Goal: Transaction & Acquisition: Purchase product/service

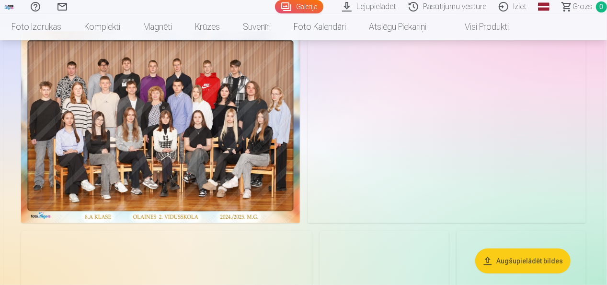
scroll to position [71, 0]
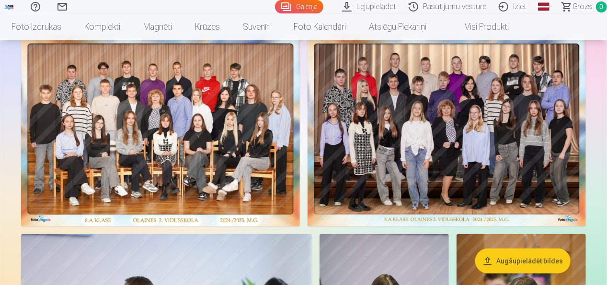
click at [88, 159] on img at bounding box center [160, 130] width 279 height 192
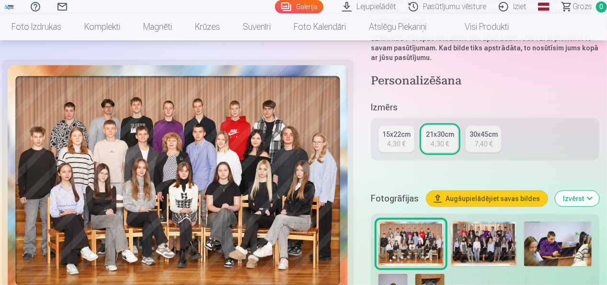
scroll to position [175, 0]
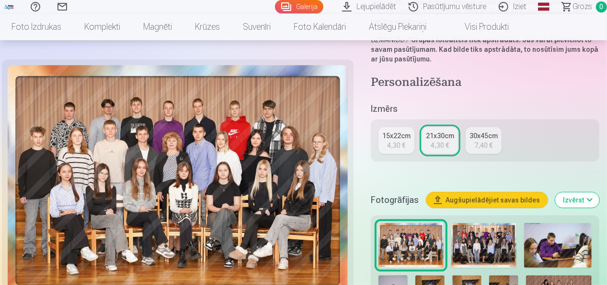
click at [394, 133] on div "15x22cm" at bounding box center [396, 136] width 28 height 10
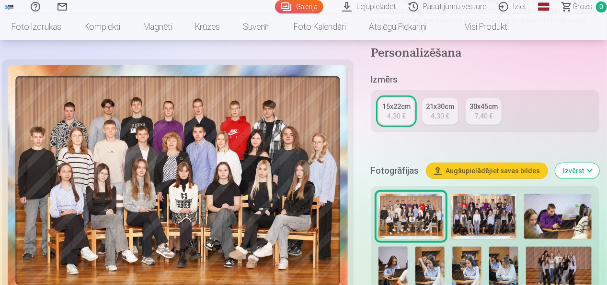
scroll to position [168, 0]
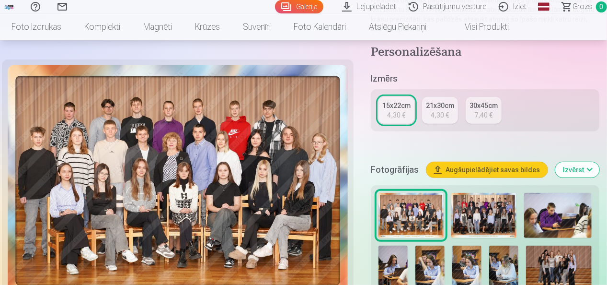
click at [23, 232] on img at bounding box center [178, 182] width 340 height 234
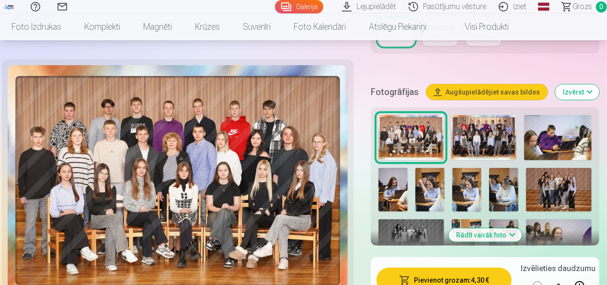
scroll to position [278, 0]
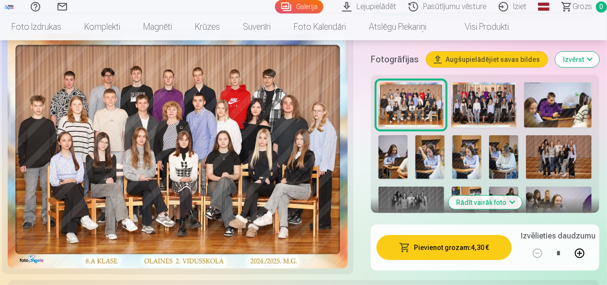
click at [447, 247] on button "Pievienot grozam : 4,30 €" at bounding box center [444, 247] width 135 height 25
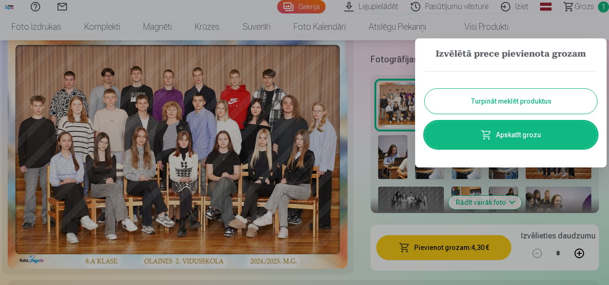
click at [519, 101] on button "Turpināt meklēt produktus" at bounding box center [511, 101] width 172 height 25
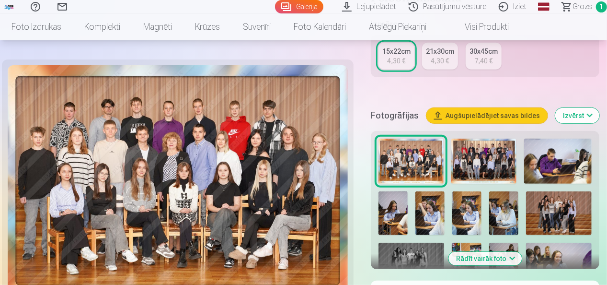
scroll to position [221, 0]
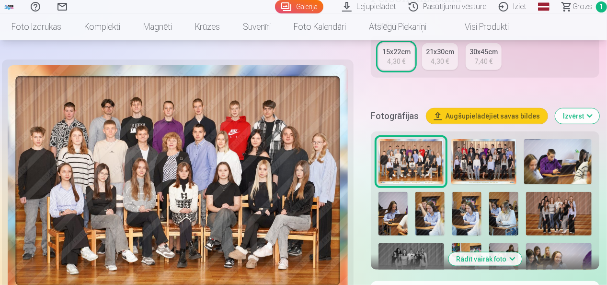
click at [590, 117] on button "Izvērst" at bounding box center [577, 115] width 44 height 15
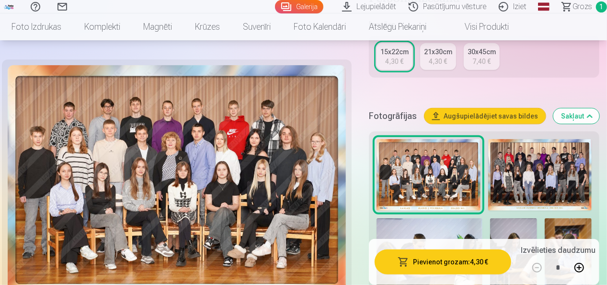
click at [394, 116] on h5 "Fotogrāfijas" at bounding box center [393, 115] width 48 height 13
click at [391, 118] on h5 "Fotogrāfijas" at bounding box center [393, 115] width 48 height 13
click at [590, 116] on button "Sakļaut" at bounding box center [576, 115] width 46 height 15
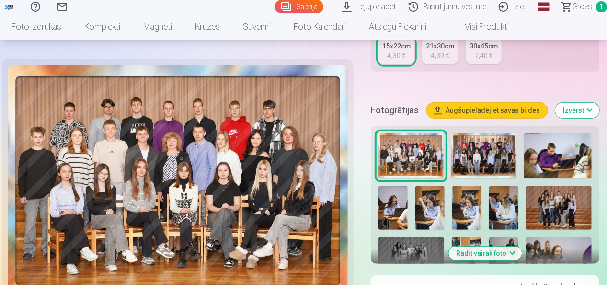
scroll to position [264, 0]
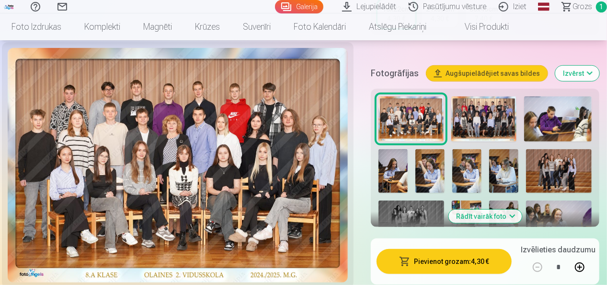
click at [69, 200] on img at bounding box center [178, 165] width 340 height 234
click at [487, 122] on img at bounding box center [483, 118] width 65 height 45
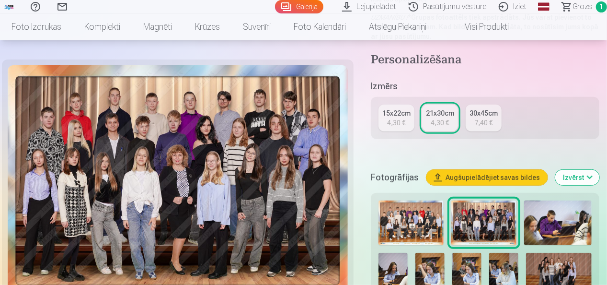
scroll to position [198, 0]
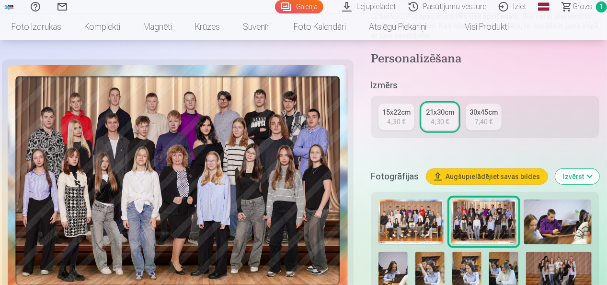
click at [395, 171] on h5 "Fotogrāfijas" at bounding box center [395, 176] width 48 height 13
click at [392, 175] on h5 "Fotogrāfijas" at bounding box center [395, 176] width 48 height 13
click at [594, 176] on button "Izvērst" at bounding box center [577, 176] width 44 height 15
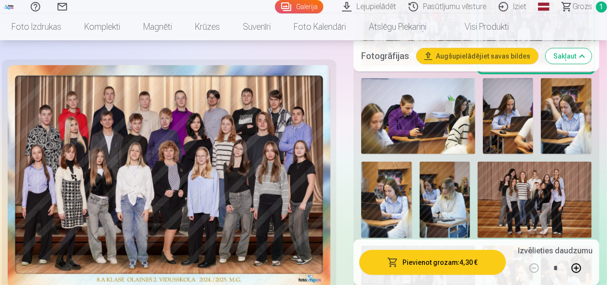
scroll to position [395, 0]
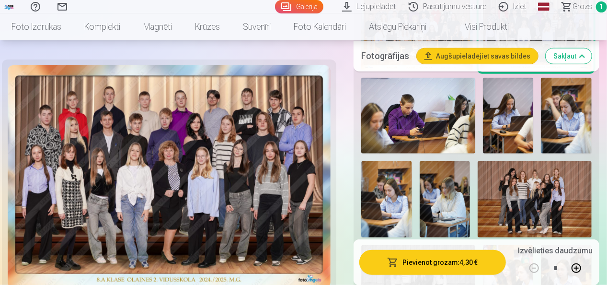
click at [461, 118] on img at bounding box center [418, 116] width 114 height 76
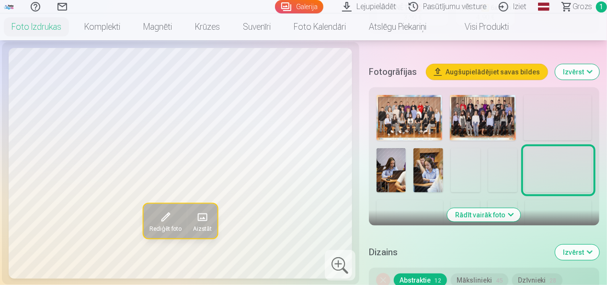
scroll to position [313, 0]
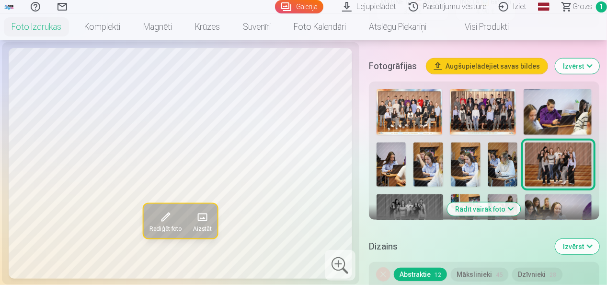
click at [394, 162] on img at bounding box center [392, 164] width 30 height 44
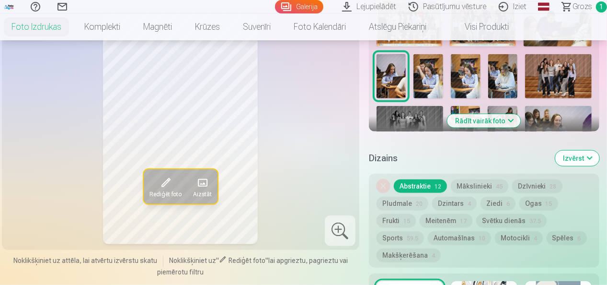
click at [29, 149] on div "Rediģēt foto Aizstāt" at bounding box center [181, 128] width 346 height 230
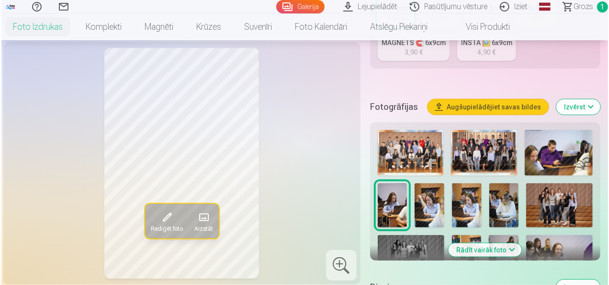
scroll to position [275, 0]
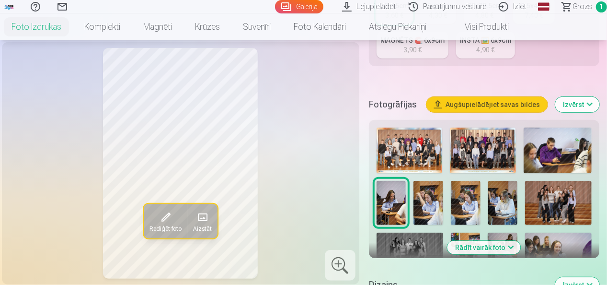
click at [474, 103] on button "Augšupielādējiet savas bildes" at bounding box center [486, 104] width 121 height 15
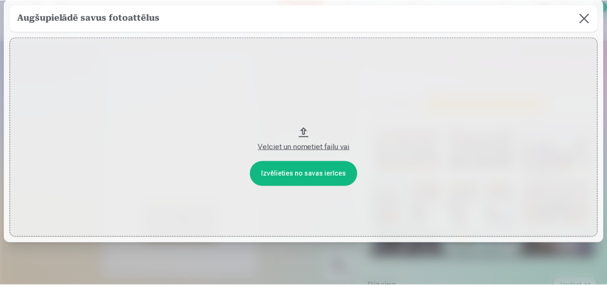
scroll to position [0, 0]
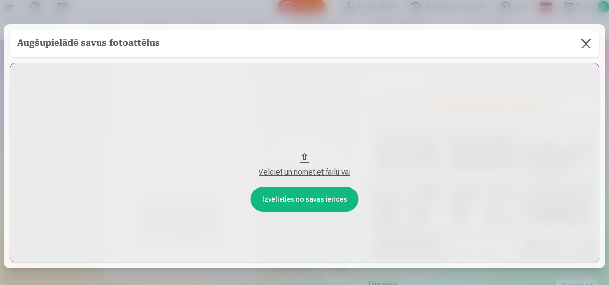
click at [584, 45] on button at bounding box center [586, 43] width 27 height 27
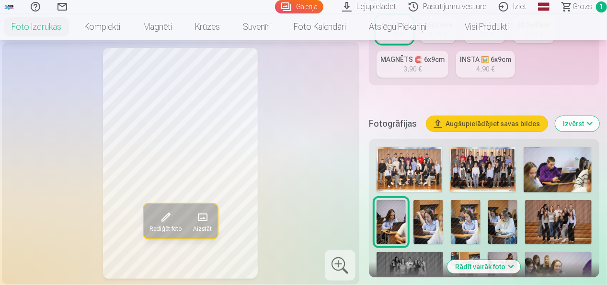
scroll to position [221, 0]
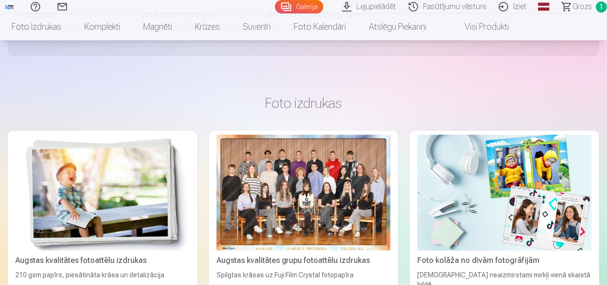
scroll to position [596, 0]
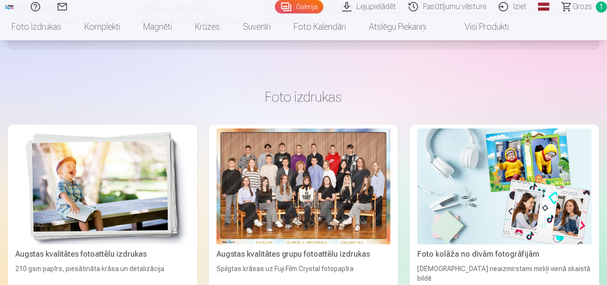
click at [310, 193] on div at bounding box center [304, 186] width 174 height 116
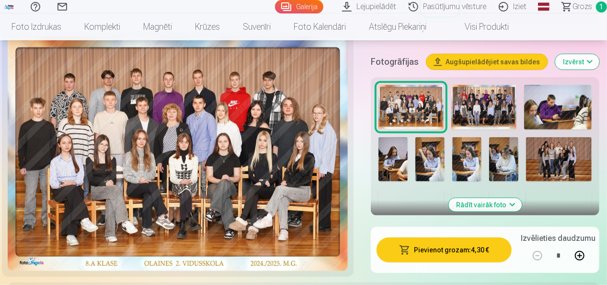
scroll to position [307, 0]
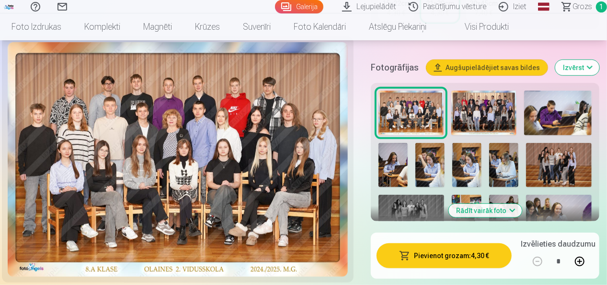
click at [396, 168] on img at bounding box center [392, 165] width 29 height 44
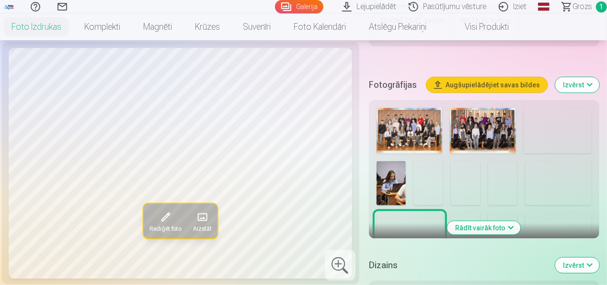
scroll to position [298, 0]
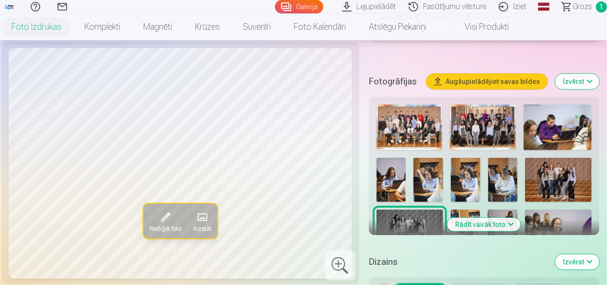
click at [394, 179] on img at bounding box center [392, 180] width 30 height 44
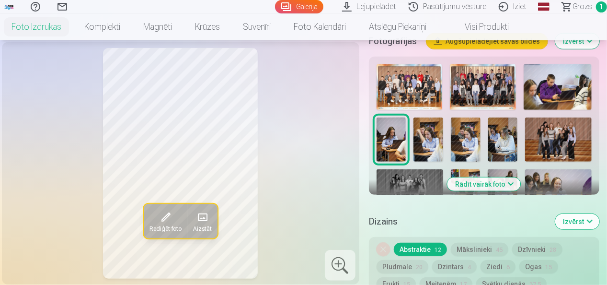
scroll to position [338, 0]
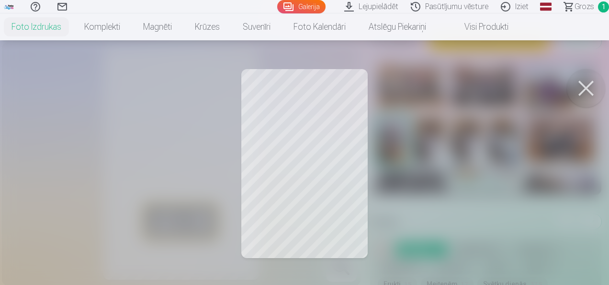
click at [329, 168] on div at bounding box center [304, 142] width 609 height 285
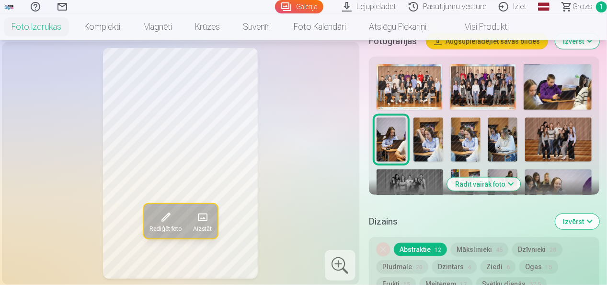
click at [507, 181] on button "Rādīt vairāk foto" at bounding box center [483, 183] width 73 height 13
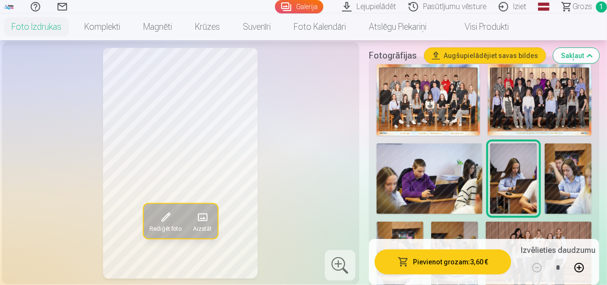
click at [478, 54] on button "Augšupielādējiet savas bildes" at bounding box center [484, 55] width 121 height 15
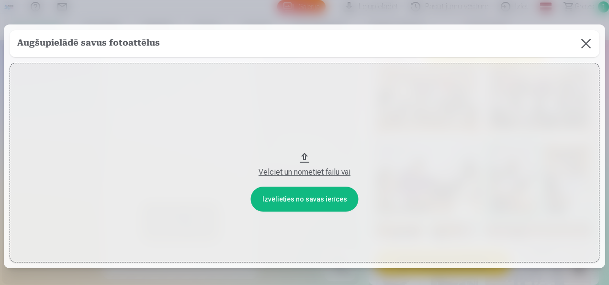
click at [298, 198] on button "Velciet un nometiet failu vai" at bounding box center [305, 162] width 590 height 199
click at [310, 172] on div "Velciet un nometiet failu vai" at bounding box center [304, 171] width 571 height 11
click at [584, 41] on button at bounding box center [586, 43] width 27 height 27
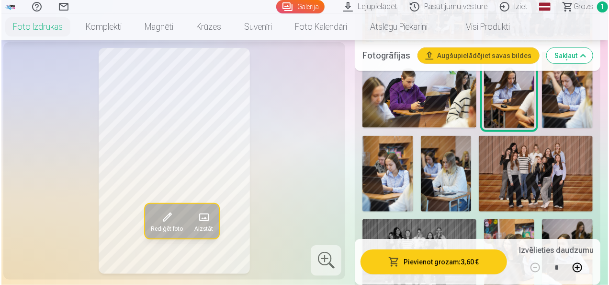
scroll to position [424, 0]
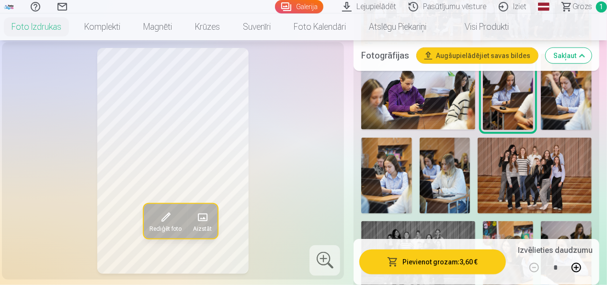
click at [558, 29] on nav "Foto izdrukas Augstas kvalitātes fotoattēlu izdrukas 210 gsm papīrs, piesātināt…" at bounding box center [303, 26] width 607 height 27
click at [453, 261] on button "Pievienot grozam : 3,60 €" at bounding box center [432, 261] width 147 height 25
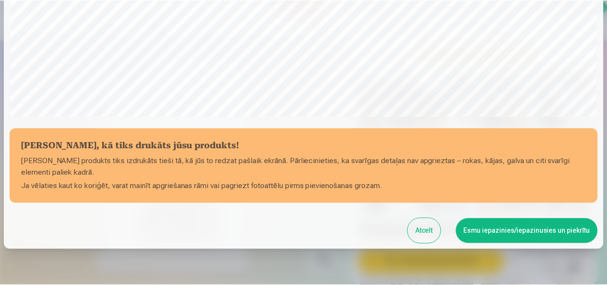
scroll to position [346, 0]
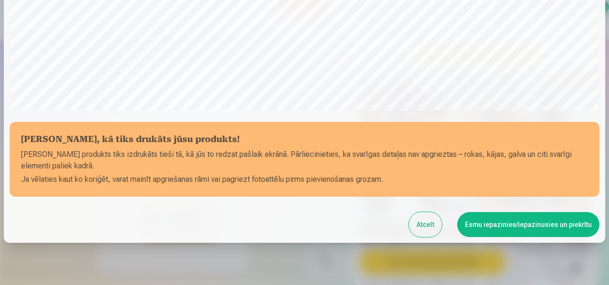
click at [516, 227] on button "Esmu iepazinies/iepazinusies un piekrītu" at bounding box center [529, 224] width 142 height 25
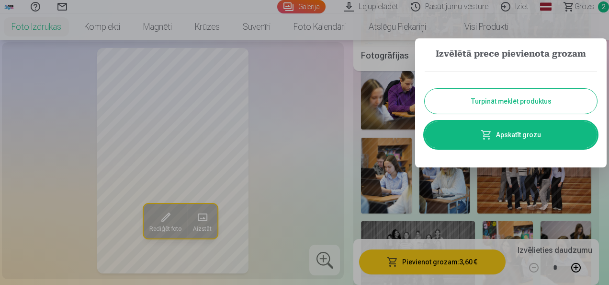
click at [514, 97] on button "Turpināt meklēt produktus" at bounding box center [511, 101] width 172 height 25
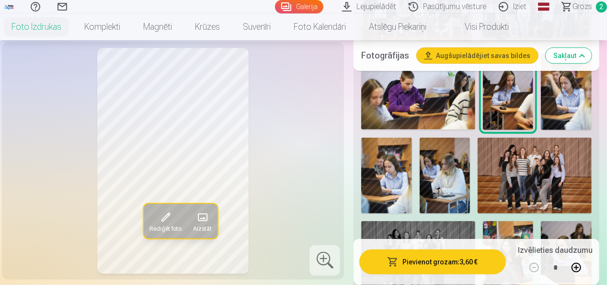
click at [567, 94] on img at bounding box center [566, 92] width 51 height 76
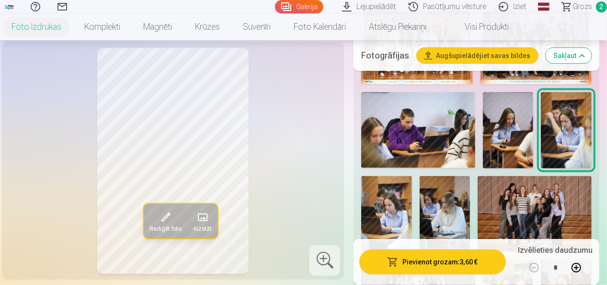
scroll to position [385, 0]
click at [393, 211] on img at bounding box center [386, 214] width 51 height 76
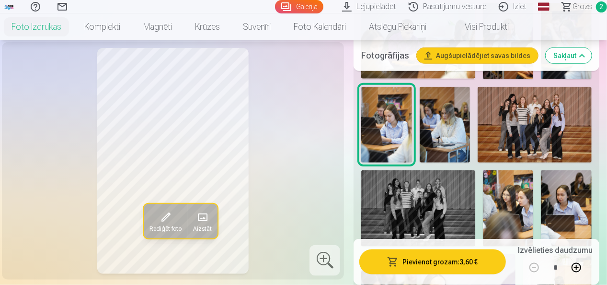
scroll to position [477, 0]
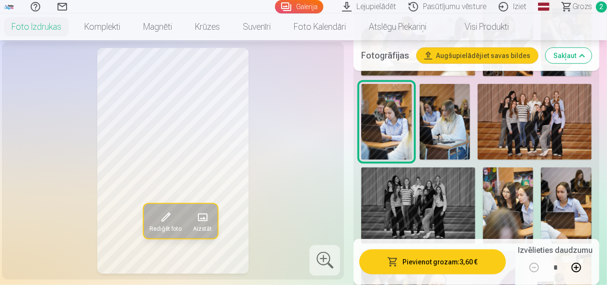
click at [515, 191] on img at bounding box center [508, 205] width 51 height 76
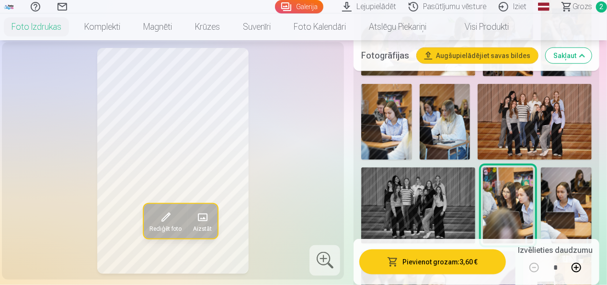
click at [537, 107] on img at bounding box center [535, 122] width 114 height 76
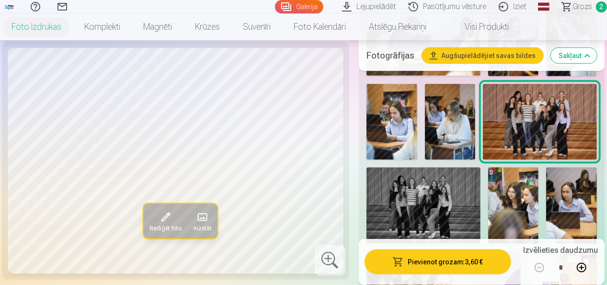
click at [442, 195] on img at bounding box center [424, 205] width 114 height 76
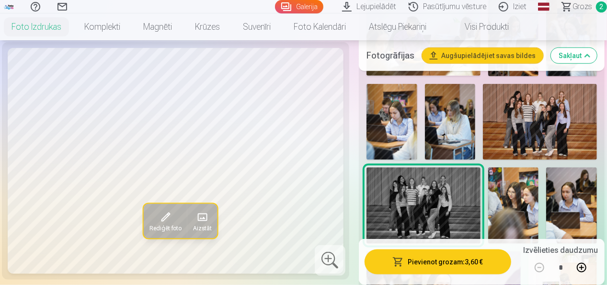
click at [527, 114] on img at bounding box center [540, 122] width 114 height 76
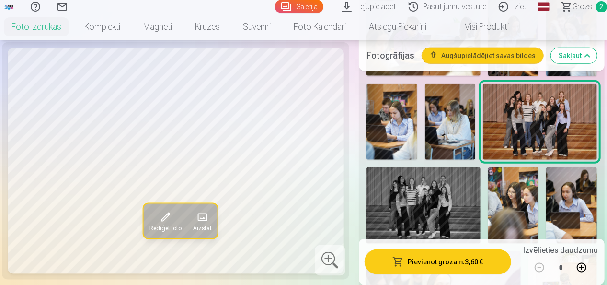
click at [514, 192] on img at bounding box center [513, 205] width 51 height 76
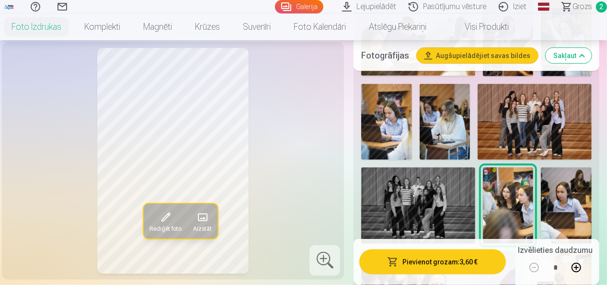
click at [564, 189] on img at bounding box center [566, 205] width 51 height 76
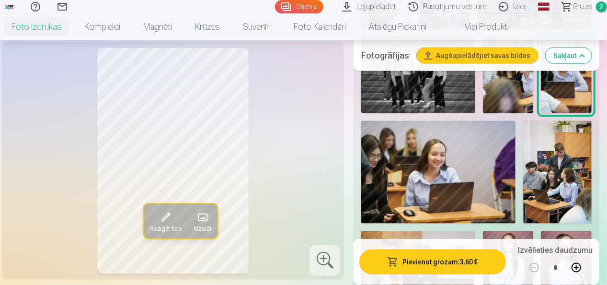
scroll to position [608, 0]
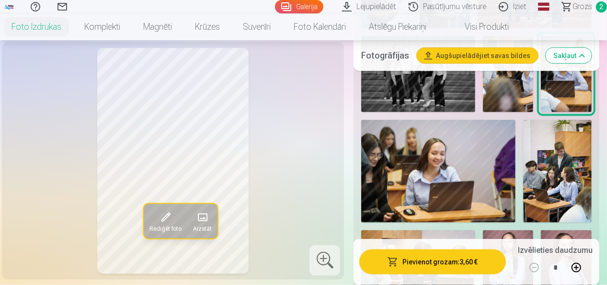
click at [468, 161] on img at bounding box center [438, 171] width 154 height 103
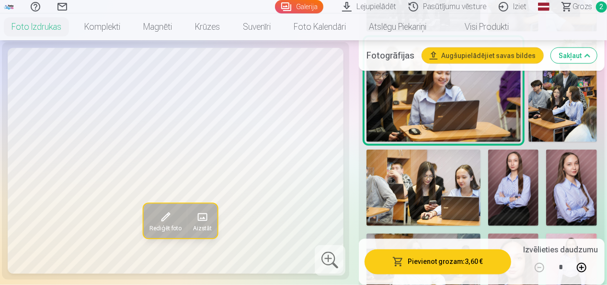
scroll to position [690, 0]
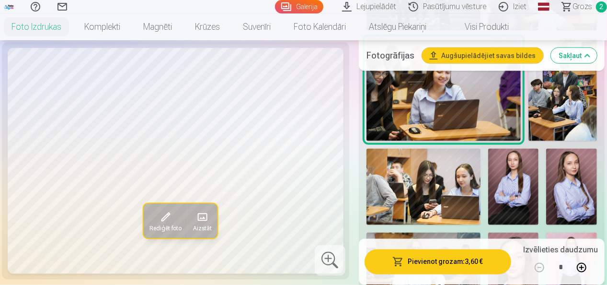
click at [561, 85] on img at bounding box center [562, 89] width 69 height 103
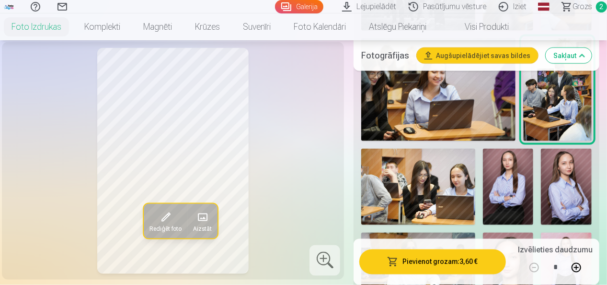
click at [451, 101] on img at bounding box center [438, 89] width 154 height 103
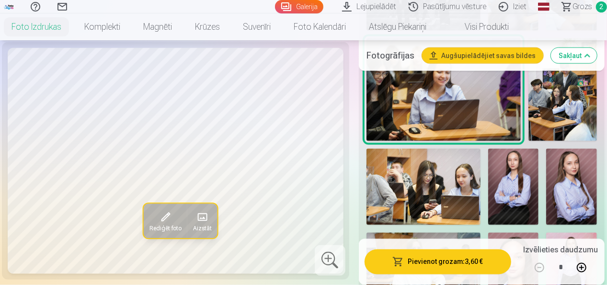
click at [514, 179] on img at bounding box center [513, 187] width 51 height 76
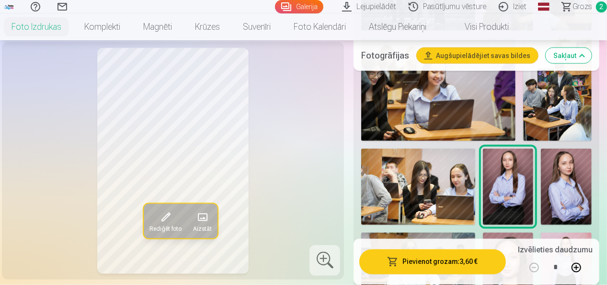
click at [472, 95] on img at bounding box center [438, 89] width 154 height 103
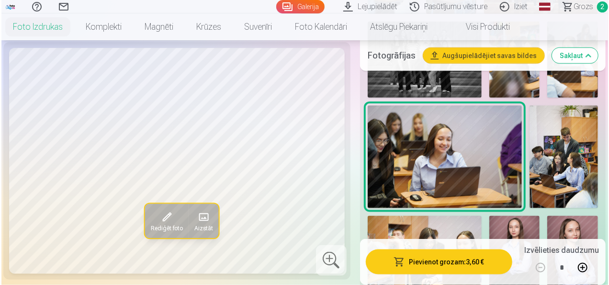
scroll to position [684, 0]
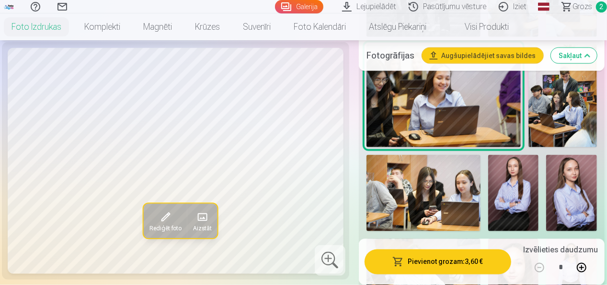
click at [464, 265] on button "Pievienot grozam : 3,60 €" at bounding box center [438, 261] width 147 height 25
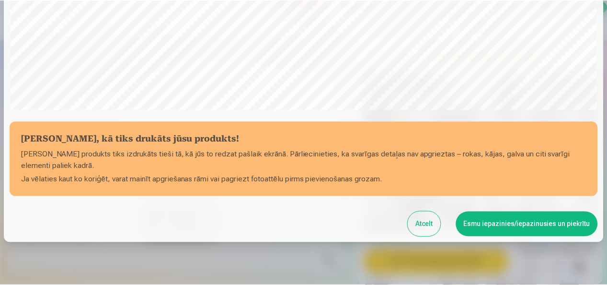
scroll to position [371, 0]
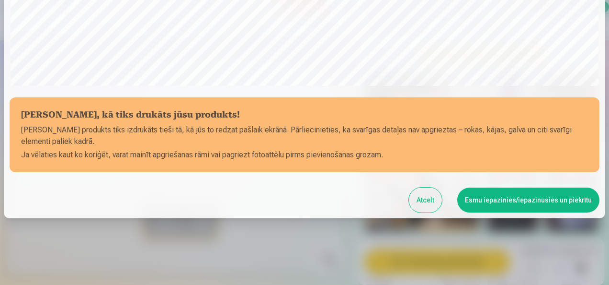
click at [549, 202] on button "Esmu iepazinies/iepazinusies un piekrītu" at bounding box center [529, 199] width 142 height 25
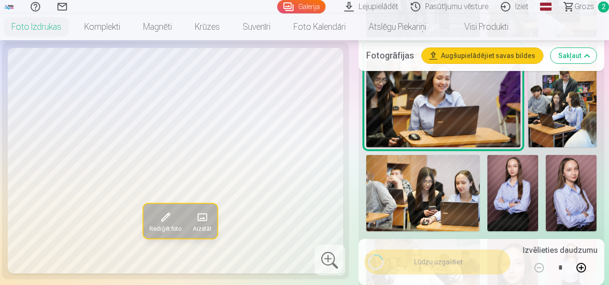
scroll to position [369, 0]
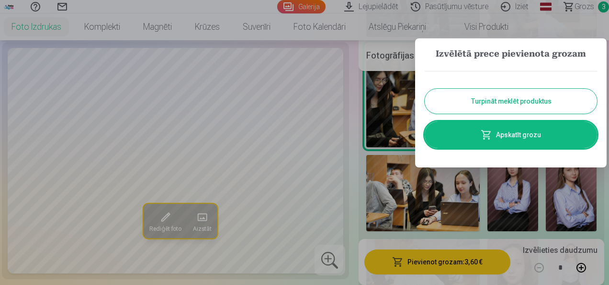
click at [518, 104] on button "Turpināt meklēt produktus" at bounding box center [511, 101] width 172 height 25
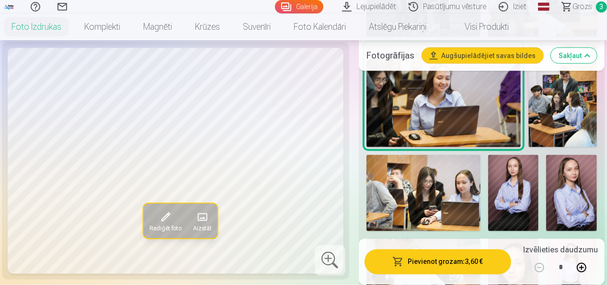
click at [517, 177] on img at bounding box center [513, 193] width 51 height 76
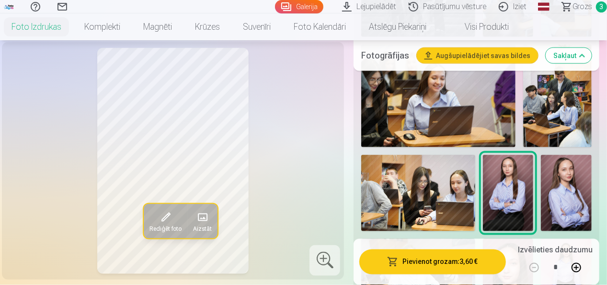
click at [572, 180] on img at bounding box center [566, 193] width 51 height 76
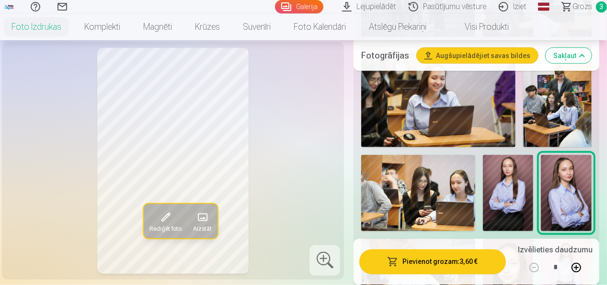
click at [462, 265] on button "Pievienot grozam : 3,60 €" at bounding box center [432, 261] width 147 height 25
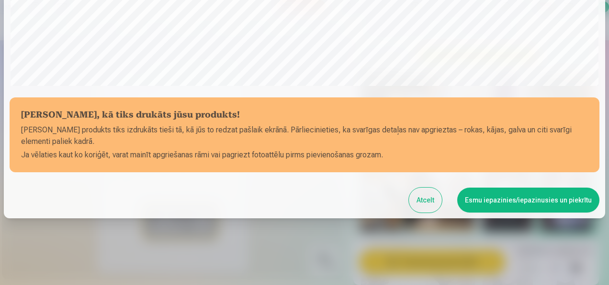
click at [548, 200] on button "Esmu iepazinies/iepazinusies un piekrītu" at bounding box center [529, 199] width 142 height 25
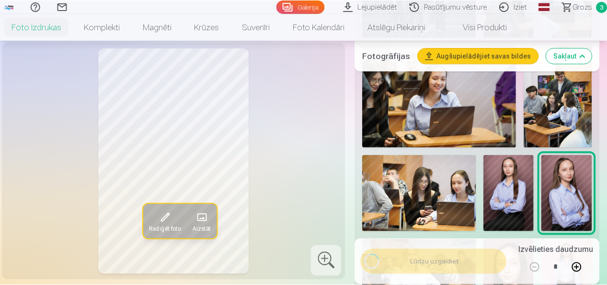
scroll to position [371, 0]
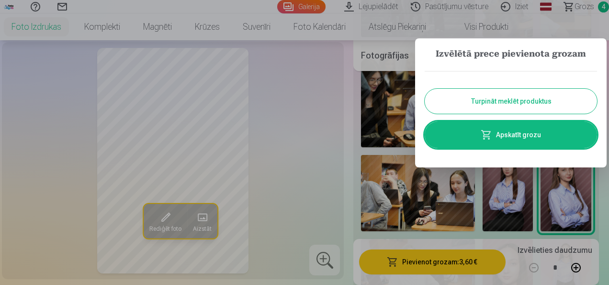
click at [538, 101] on button "Turpināt meklēt produktus" at bounding box center [511, 101] width 172 height 25
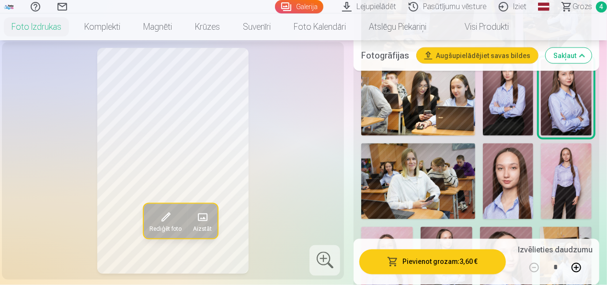
scroll to position [784, 0]
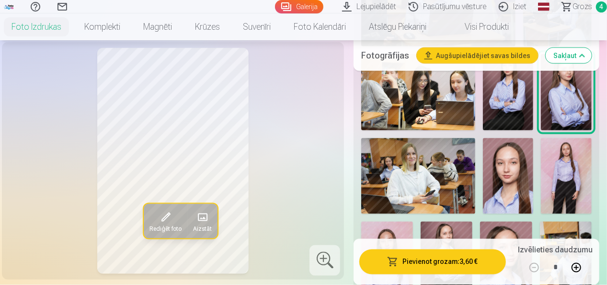
click at [514, 165] on img at bounding box center [508, 176] width 51 height 76
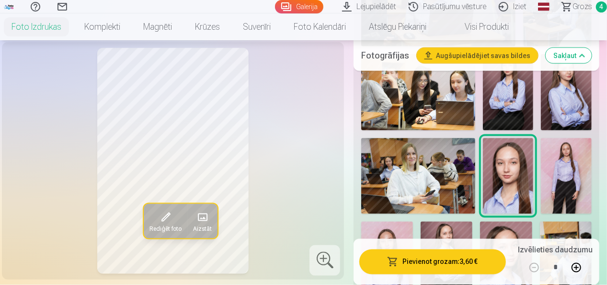
click at [569, 159] on img at bounding box center [566, 176] width 51 height 76
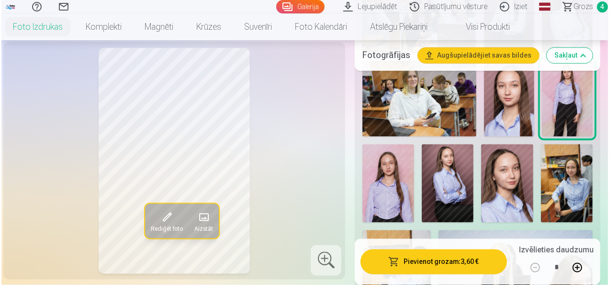
scroll to position [864, 0]
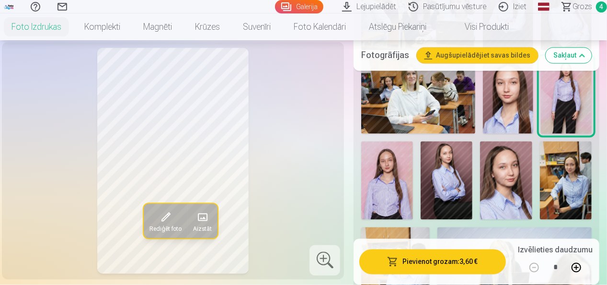
click at [398, 160] on img at bounding box center [387, 180] width 52 height 78
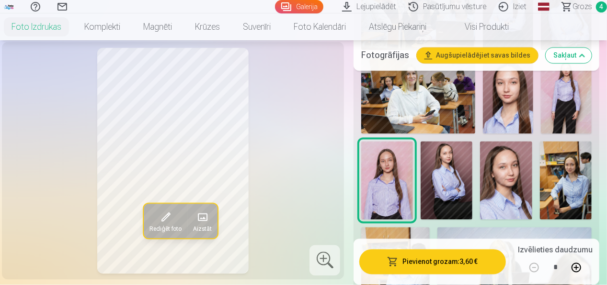
click at [460, 159] on img at bounding box center [447, 180] width 52 height 78
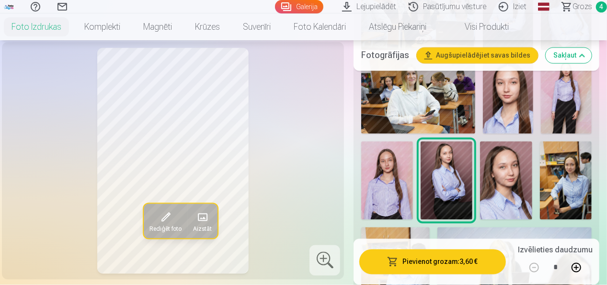
click at [463, 265] on button "Pievienot grozam : 3,60 €" at bounding box center [432, 261] width 147 height 25
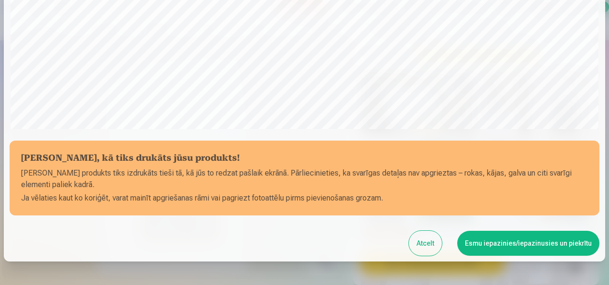
scroll to position [371, 0]
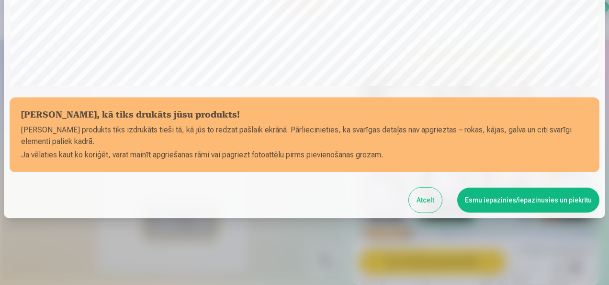
click at [542, 202] on button "Esmu iepazinies/iepazinusies un piekrītu" at bounding box center [529, 199] width 142 height 25
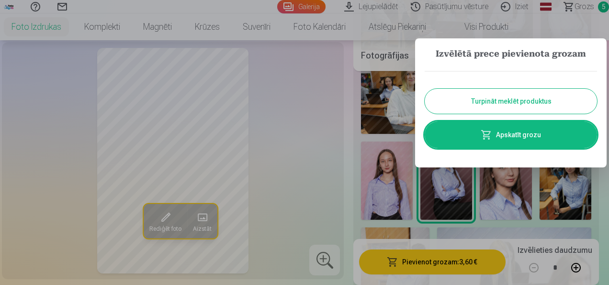
click at [557, 98] on button "Turpināt meklēt produktus" at bounding box center [511, 101] width 172 height 25
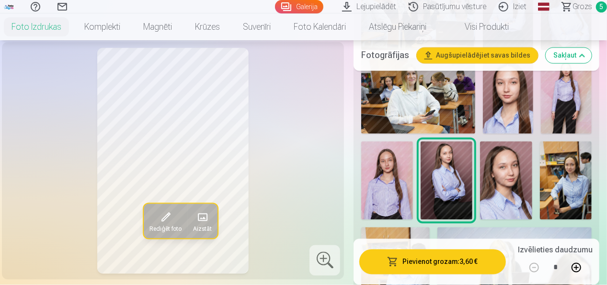
click at [514, 159] on img at bounding box center [506, 180] width 52 height 78
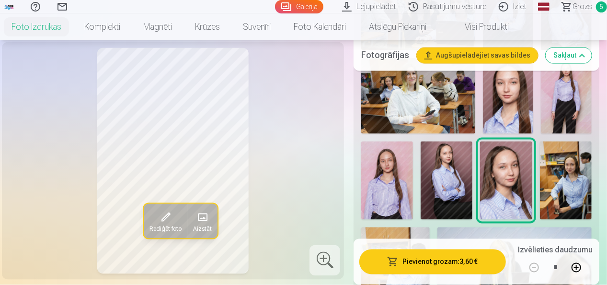
click at [466, 265] on button "Pievienot grozam : 3,60 €" at bounding box center [432, 261] width 147 height 25
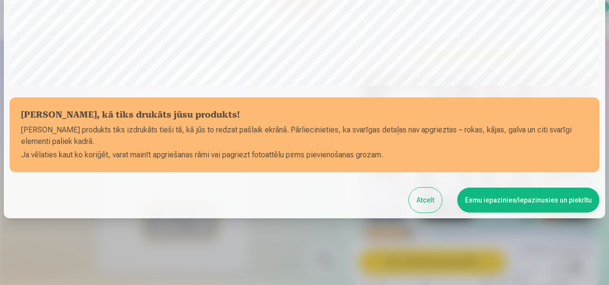
click at [548, 202] on button "Esmu iepazinies/iepazinusies un piekrītu" at bounding box center [529, 199] width 142 height 25
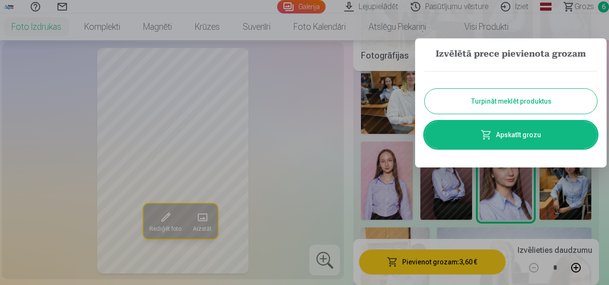
click at [559, 93] on button "Turpināt meklēt produktus" at bounding box center [511, 101] width 172 height 25
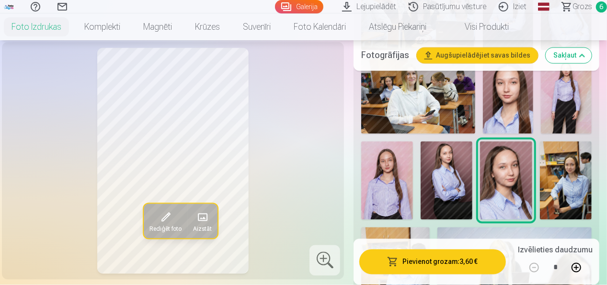
click at [568, 167] on img at bounding box center [566, 180] width 52 height 78
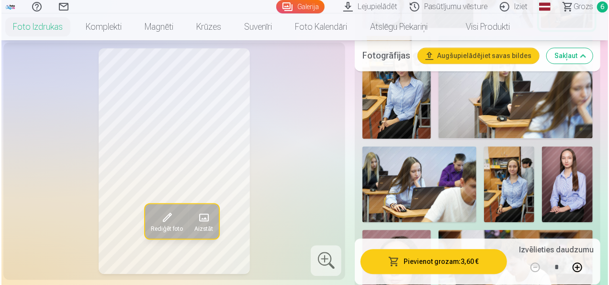
scroll to position [1073, 0]
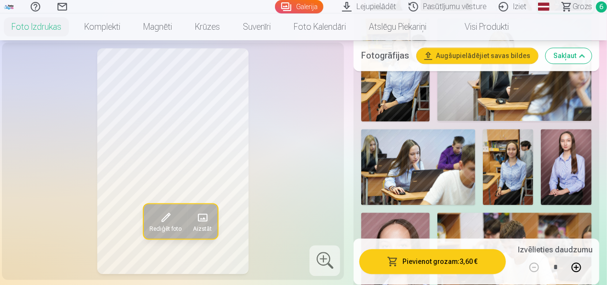
click at [426, 138] on img at bounding box center [418, 167] width 114 height 76
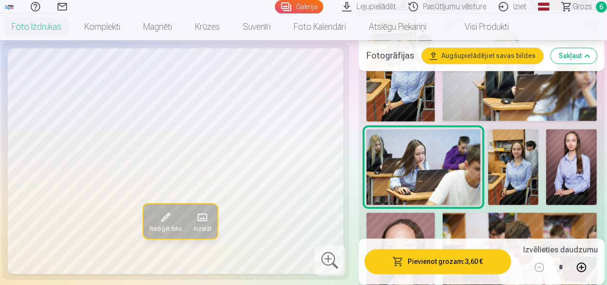
click at [462, 262] on button "Pievienot grozam : 3,60 €" at bounding box center [438, 261] width 147 height 25
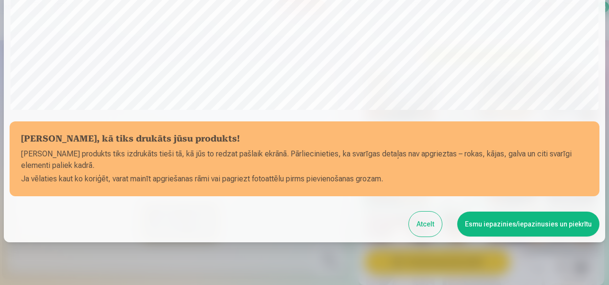
scroll to position [371, 0]
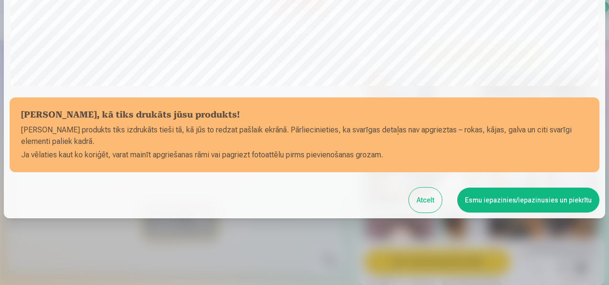
click at [549, 206] on button "Esmu iepazinies/iepazinusies un piekrītu" at bounding box center [529, 199] width 142 height 25
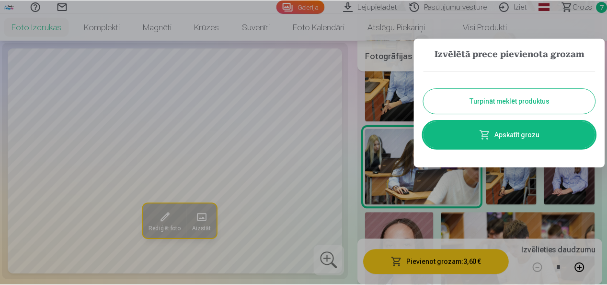
scroll to position [0, 0]
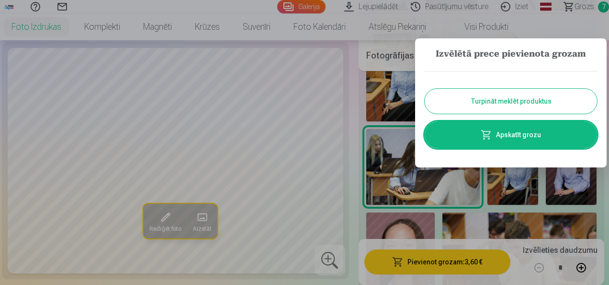
click at [561, 95] on button "Turpināt meklēt produktus" at bounding box center [511, 101] width 172 height 25
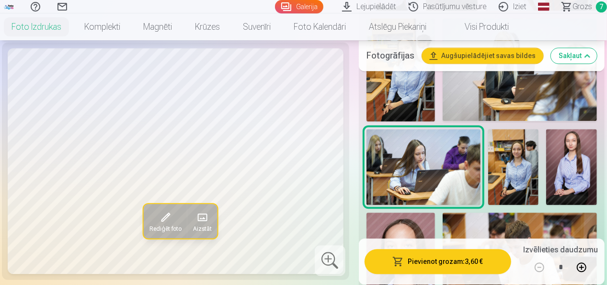
click at [516, 151] on img at bounding box center [513, 167] width 51 height 76
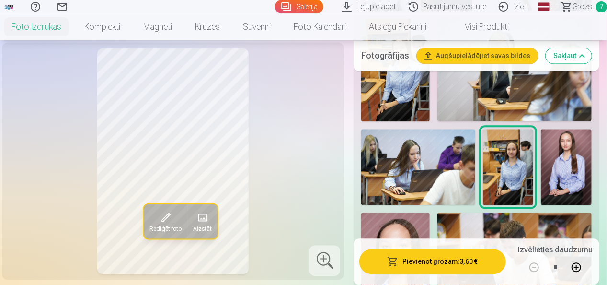
click at [571, 156] on img at bounding box center [566, 167] width 51 height 76
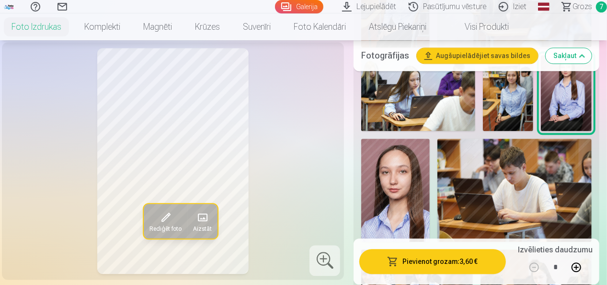
scroll to position [1148, 0]
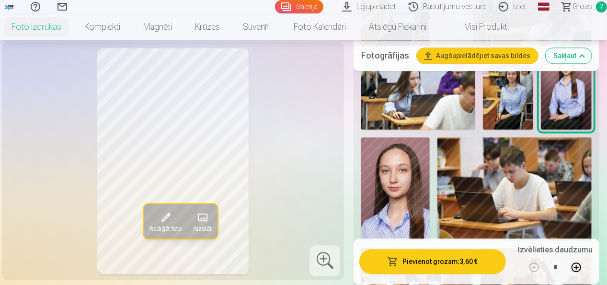
click at [403, 176] on img at bounding box center [395, 188] width 69 height 103
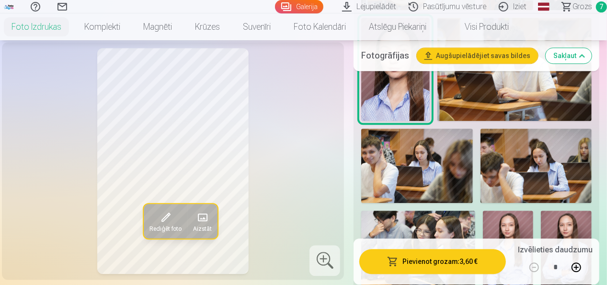
scroll to position [1271, 0]
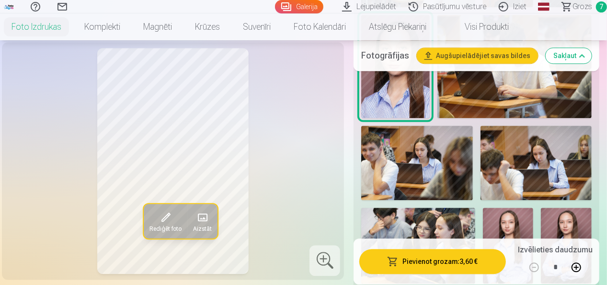
click at [441, 135] on img at bounding box center [417, 163] width 112 height 74
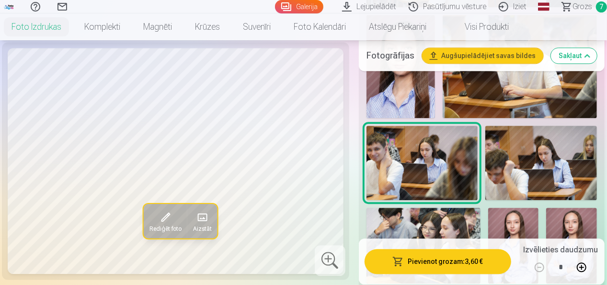
click at [549, 140] on img at bounding box center [541, 163] width 112 height 74
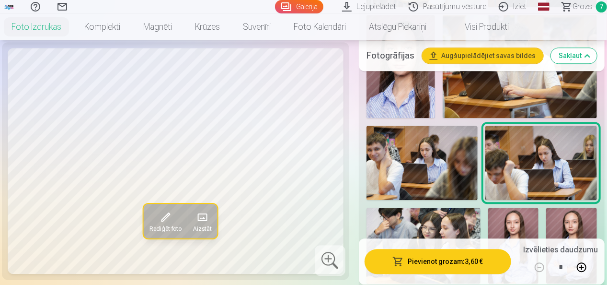
click at [446, 209] on img at bounding box center [424, 245] width 114 height 76
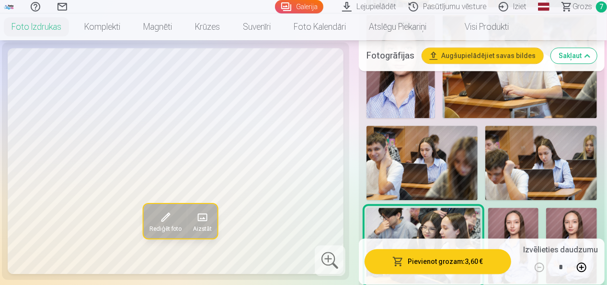
click at [512, 221] on img at bounding box center [513, 245] width 51 height 76
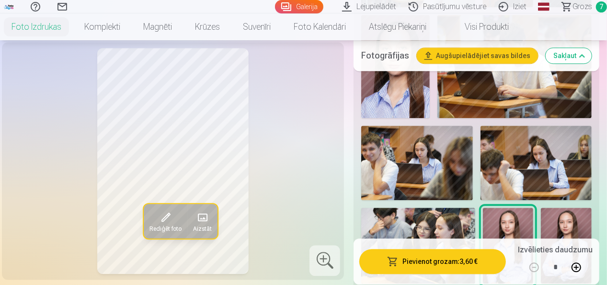
click at [566, 212] on img at bounding box center [566, 245] width 51 height 76
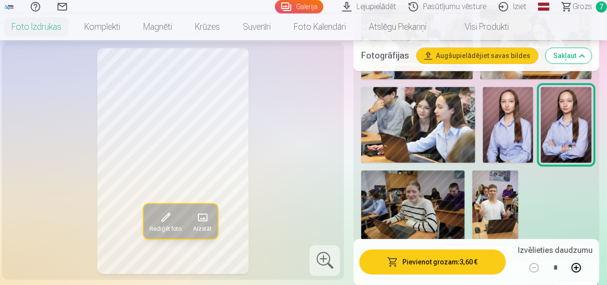
scroll to position [1392, 0]
click at [577, 7] on span "Grozs" at bounding box center [583, 6] width 20 height 11
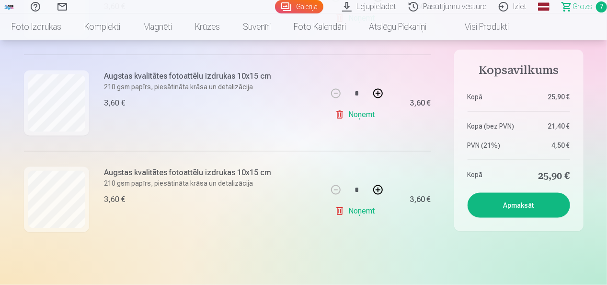
scroll to position [659, 0]
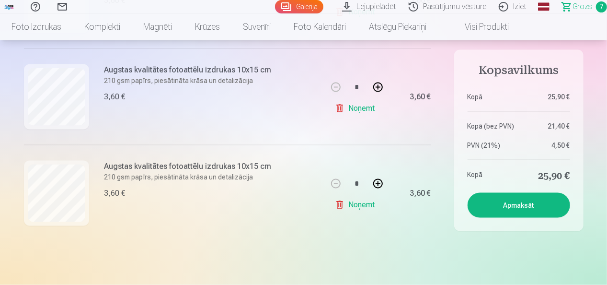
click at [338, 204] on link "Noņemt" at bounding box center [357, 204] width 44 height 19
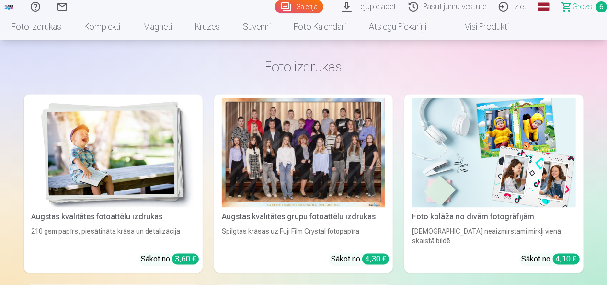
scroll to position [811, 0]
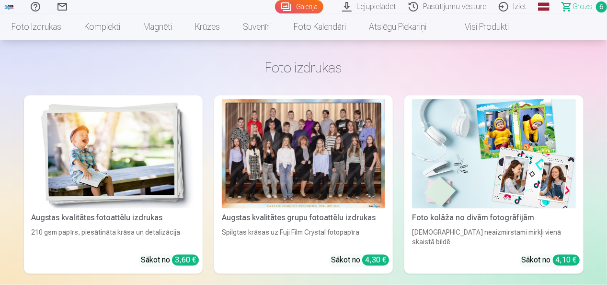
click at [155, 24] on link "Magnēti" at bounding box center [158, 26] width 52 height 27
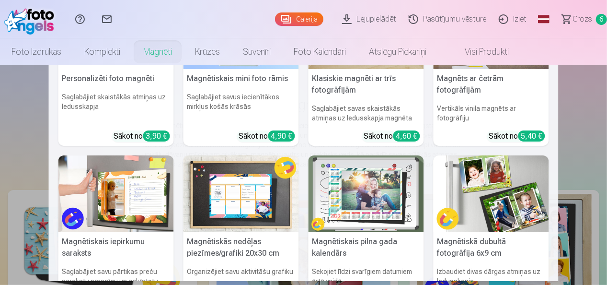
scroll to position [161, 0]
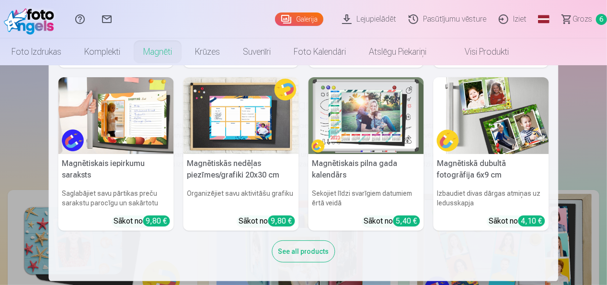
click at [305, 253] on div "See all products" at bounding box center [303, 251] width 63 height 22
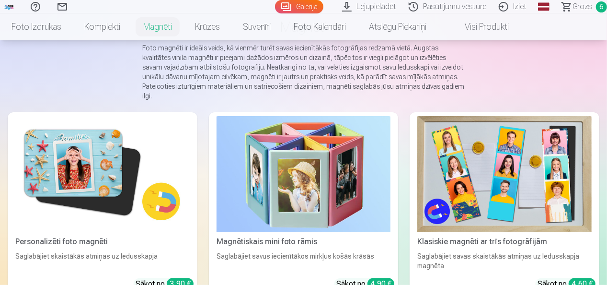
scroll to position [78, 0]
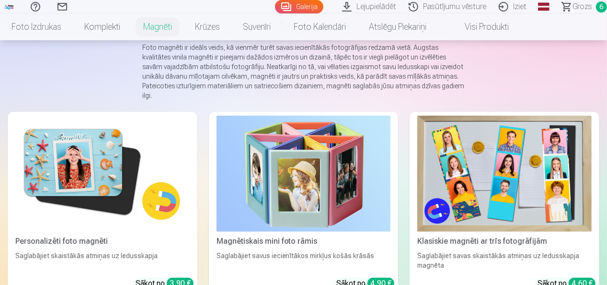
click at [541, 188] on img at bounding box center [504, 173] width 174 height 116
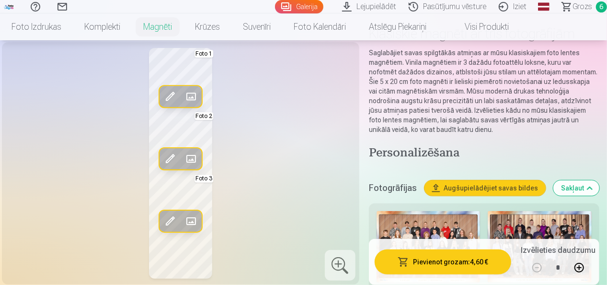
scroll to position [68, 0]
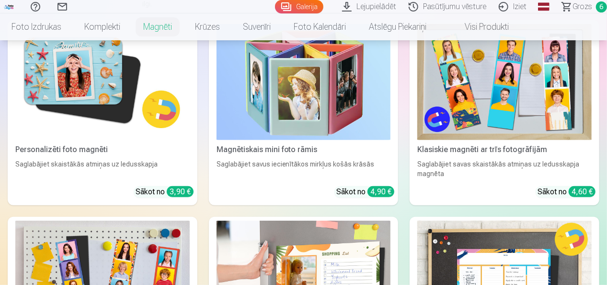
scroll to position [170, 0]
click at [63, 97] on img at bounding box center [102, 82] width 174 height 116
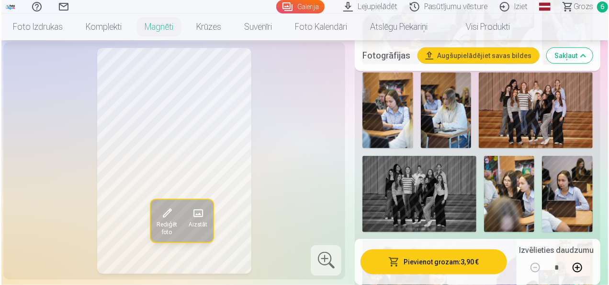
scroll to position [483, 0]
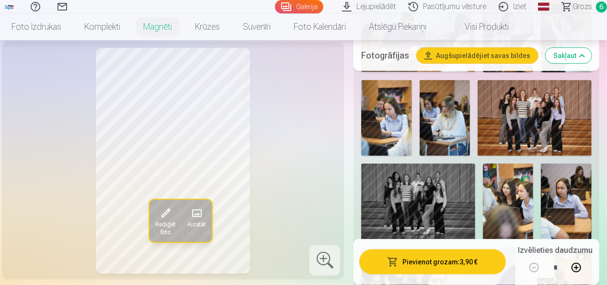
click at [162, 217] on span at bounding box center [165, 213] width 15 height 15
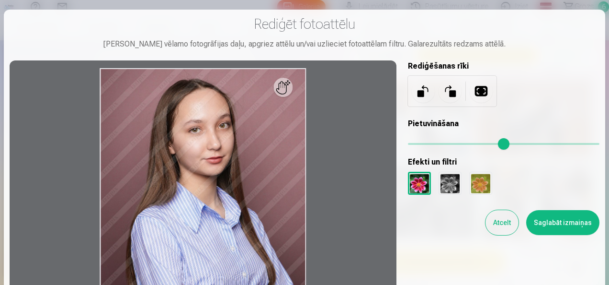
click at [451, 186] on div at bounding box center [450, 183] width 23 height 23
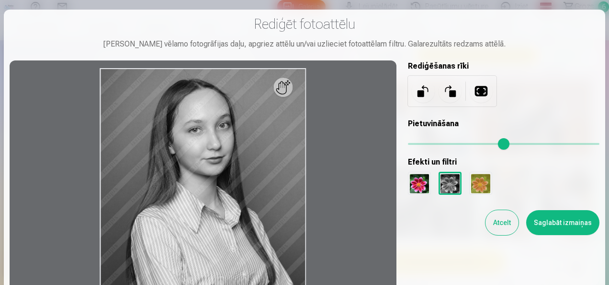
click at [480, 189] on div at bounding box center [481, 183] width 23 height 23
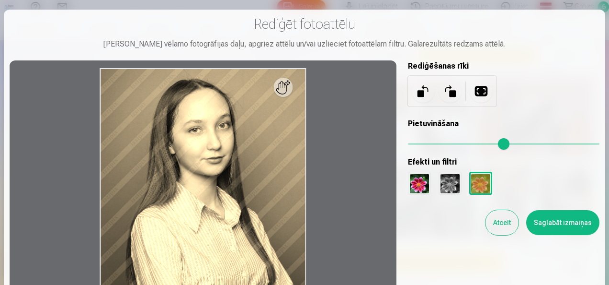
click at [418, 184] on div at bounding box center [419, 183] width 23 height 23
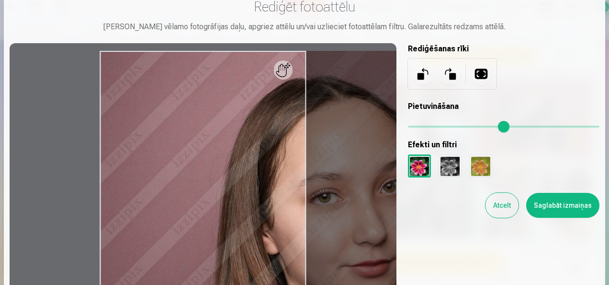
scroll to position [0, 0]
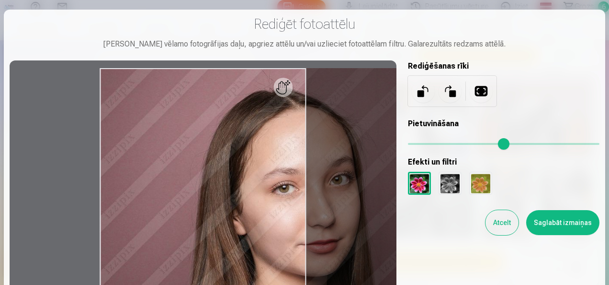
type input "****"
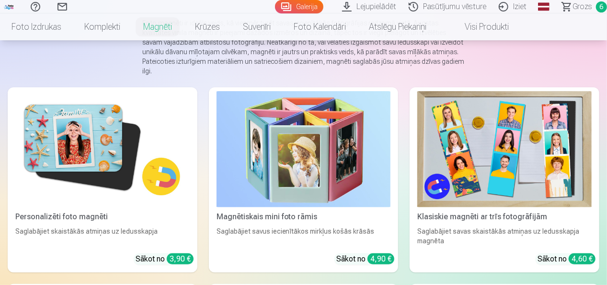
scroll to position [103, 0]
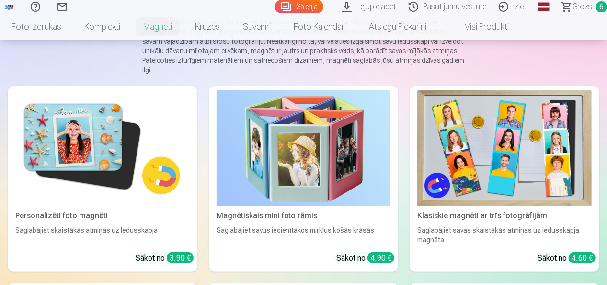
click at [76, 145] on img at bounding box center [102, 148] width 174 height 116
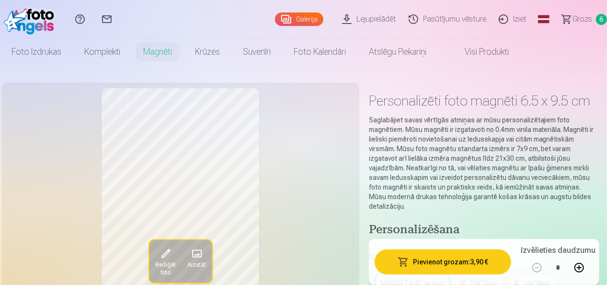
click at [580, 272] on button at bounding box center [579, 267] width 23 height 23
type input "*"
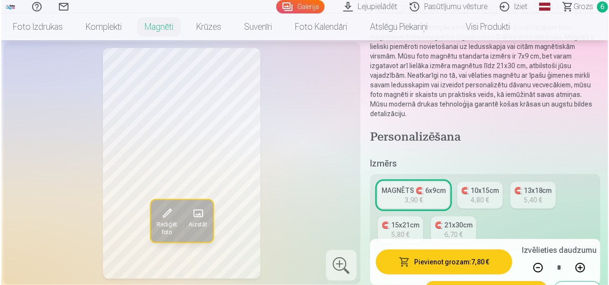
scroll to position [94, 0]
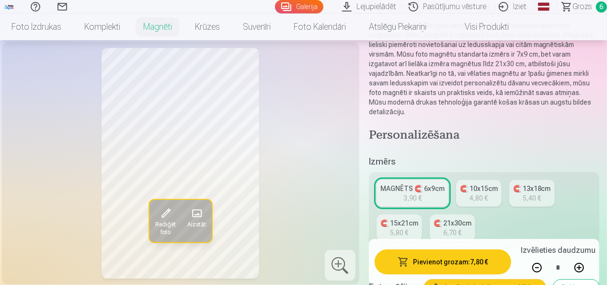
click at [478, 264] on button "Pievienot grozam : 7,80 €" at bounding box center [443, 261] width 137 height 25
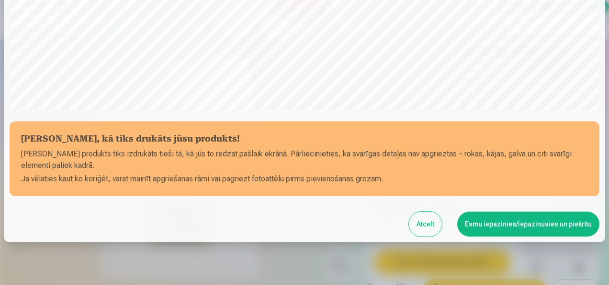
scroll to position [371, 0]
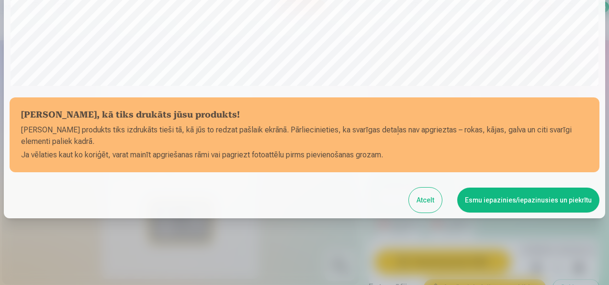
click at [559, 202] on button "Esmu iepazinies/iepazinusies un piekrītu" at bounding box center [529, 199] width 142 height 25
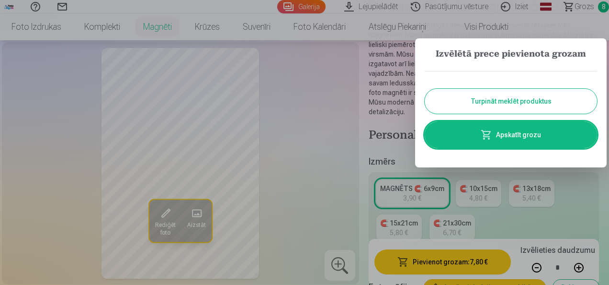
click at [530, 136] on link "Apskatīt grozu" at bounding box center [511, 134] width 172 height 27
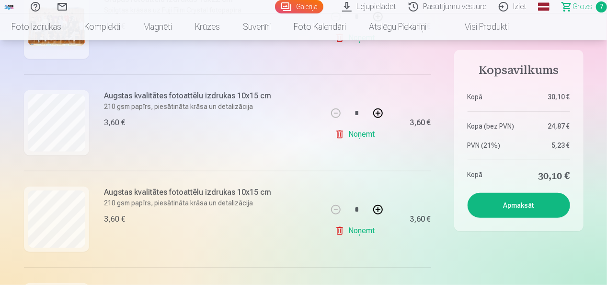
scroll to position [238, 0]
click at [519, 205] on button "Apmaksāt" at bounding box center [519, 205] width 103 height 25
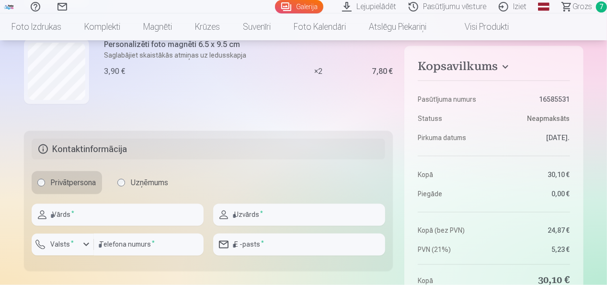
scroll to position [705, 0]
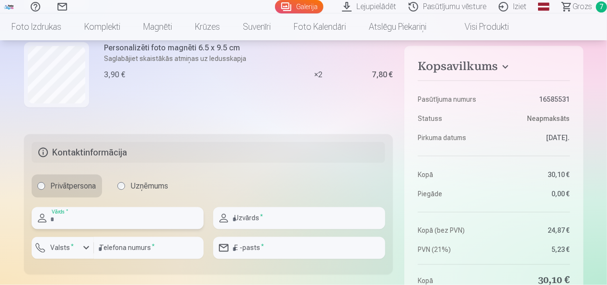
click at [111, 220] on input "text" at bounding box center [118, 218] width 172 height 22
type input "*****"
type input "*********"
type input "********"
type input "**********"
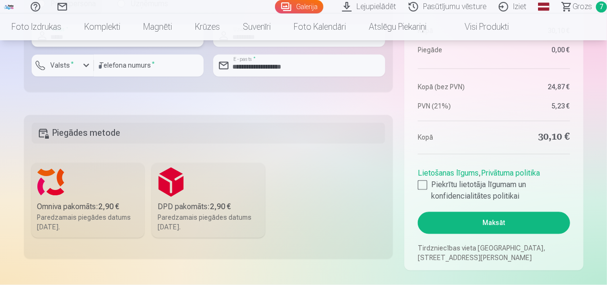
scroll to position [895, 0]
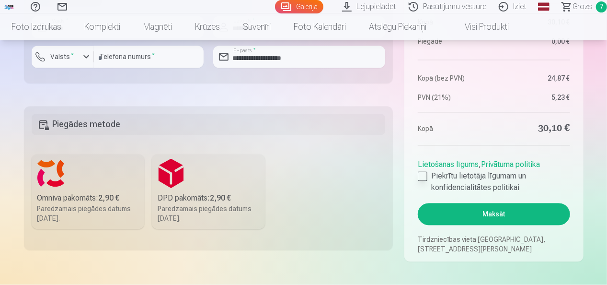
click at [429, 172] on label "Piekrītu lietotāja līgumam un konfidencialitātes politikai" at bounding box center [494, 182] width 152 height 23
click at [78, 125] on h5 "Piegādes metode" at bounding box center [209, 124] width 354 height 21
click at [85, 127] on h5 "Piegādes metode" at bounding box center [209, 124] width 354 height 21
click at [76, 126] on h5 "Piegādes metode" at bounding box center [209, 124] width 354 height 21
click at [95, 128] on h5 "Piegādes metode" at bounding box center [209, 124] width 354 height 21
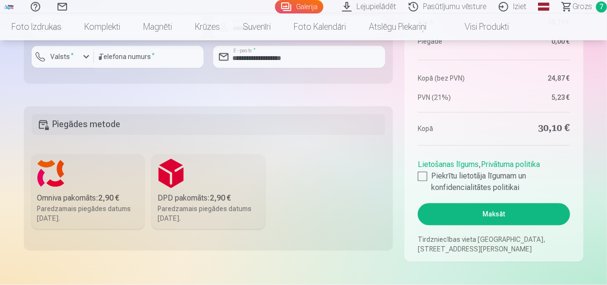
click at [99, 124] on h5 "Piegādes metode" at bounding box center [209, 124] width 354 height 21
click at [59, 120] on h5 "Piegādes metode" at bounding box center [209, 124] width 354 height 21
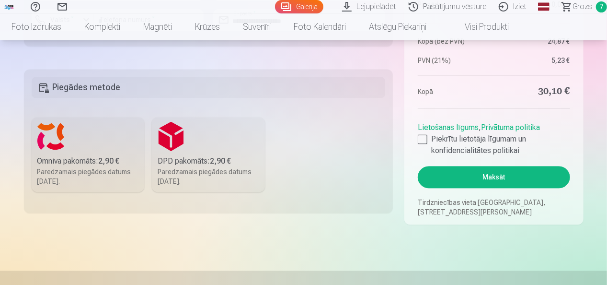
scroll to position [939, 0]
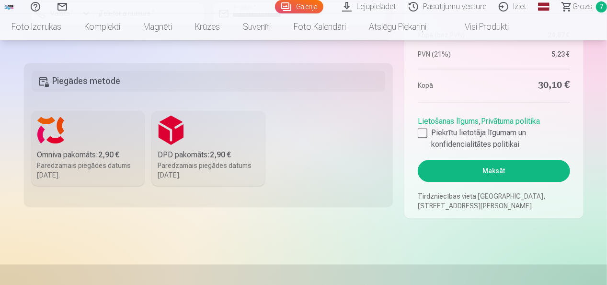
click at [80, 83] on h5 "Piegādes metode" at bounding box center [209, 80] width 354 height 21
click at [41, 80] on h5 "Piegādes metode" at bounding box center [209, 80] width 354 height 21
click at [504, 172] on button "Maksāt" at bounding box center [494, 171] width 152 height 22
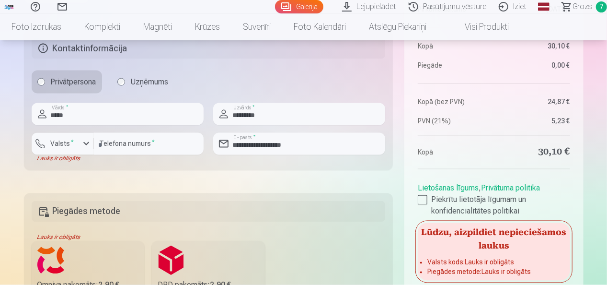
scroll to position [800, 0]
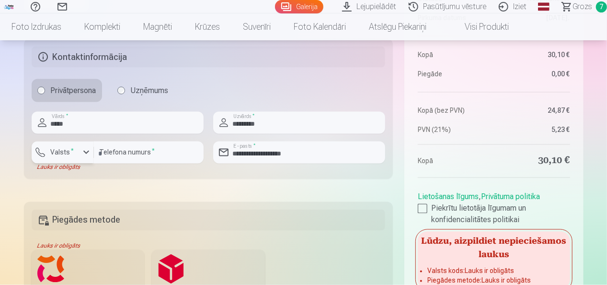
click at [71, 149] on sup "*" at bounding box center [72, 151] width 3 height 6
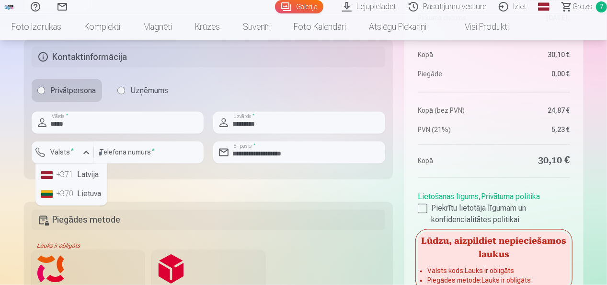
click at [81, 177] on li "+371 Latvija" at bounding box center [71, 174] width 68 height 19
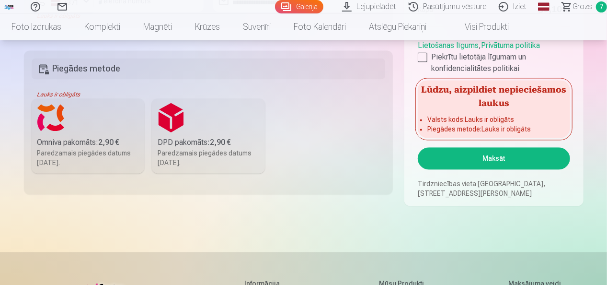
scroll to position [956, 0]
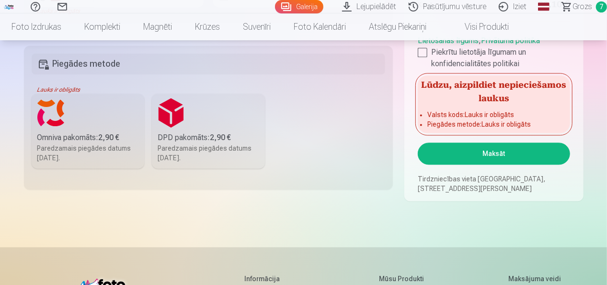
click at [520, 154] on button "Maksāt" at bounding box center [494, 153] width 152 height 22
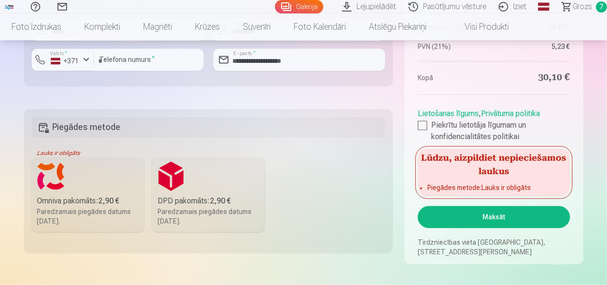
scroll to position [902, 0]
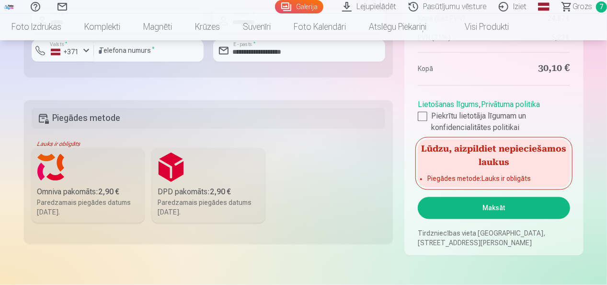
click at [73, 180] on label "Omniva pakomāts : 2,90 € Paredzamais piegādes datums [DATE]." at bounding box center [88, 185] width 113 height 75
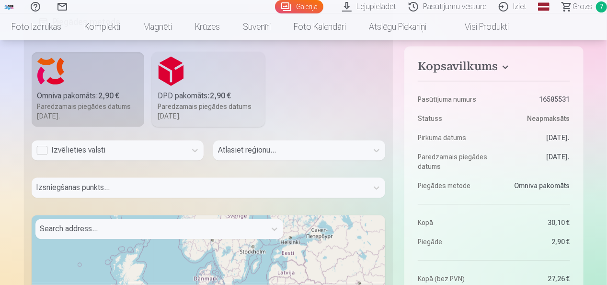
scroll to position [998, 0]
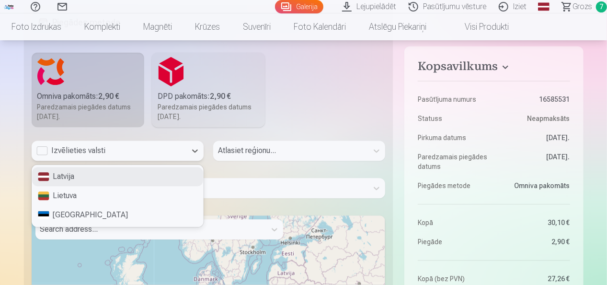
click at [126, 177] on div "Latvija" at bounding box center [117, 176] width 171 height 19
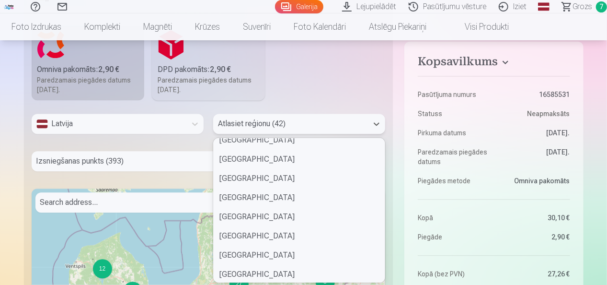
scroll to position [665, 0]
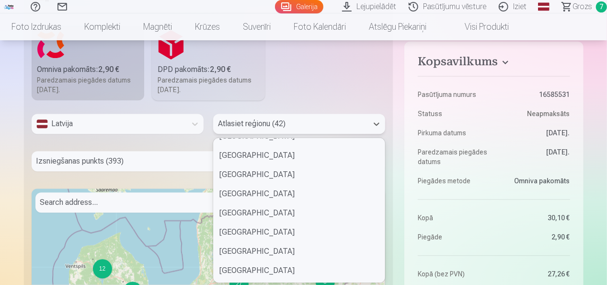
click at [252, 194] on div "[GEOGRAPHIC_DATA]" at bounding box center [299, 193] width 171 height 19
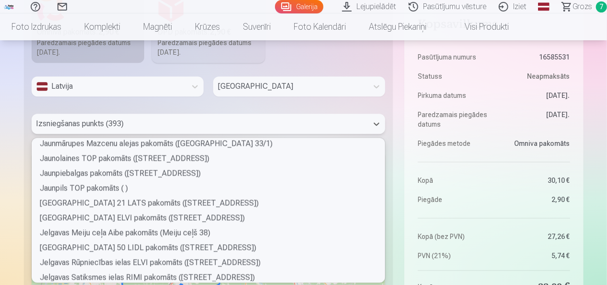
scroll to position [952, 0]
click at [118, 161] on div "Jaunolaines TOP pakomāts ([STREET_ADDRESS])" at bounding box center [209, 158] width 354 height 15
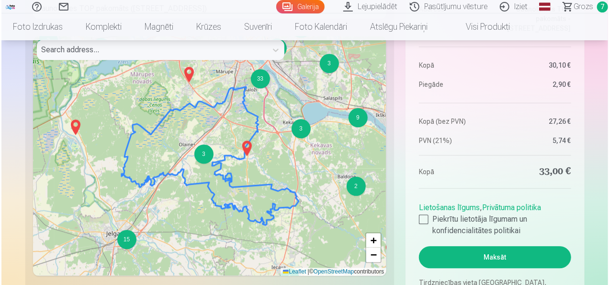
scroll to position [1170, 0]
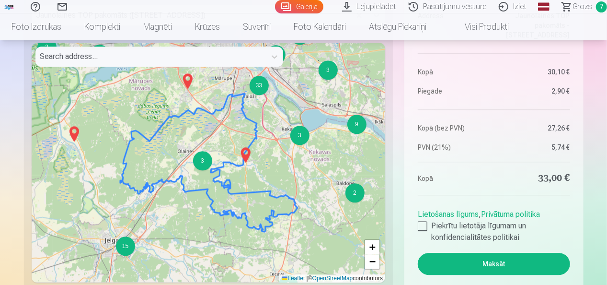
click at [516, 263] on button "Maksāt" at bounding box center [494, 263] width 152 height 22
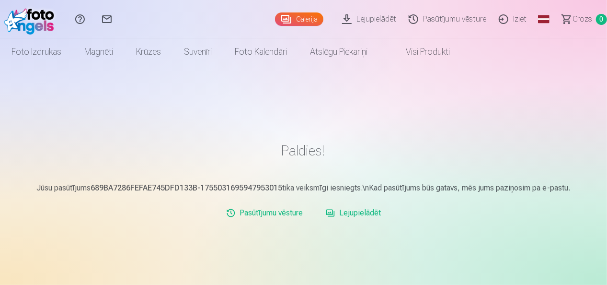
click at [512, 80] on div "Paldies! Jūsu pasūtījums 689BA7286FEFAE745DFD133B-1755031695947953015 tika veik…" at bounding box center [303, 286] width 575 height 572
click at [578, 19] on span "Grozs" at bounding box center [583, 18] width 20 height 11
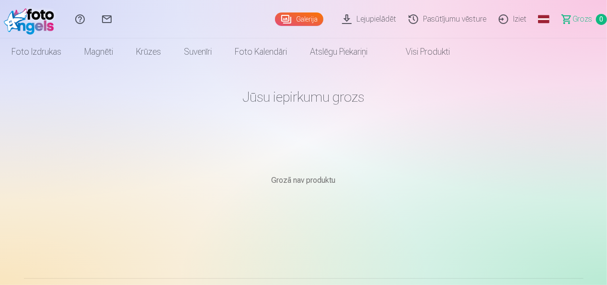
click at [32, 54] on link "Foto izdrukas" at bounding box center [36, 51] width 73 height 27
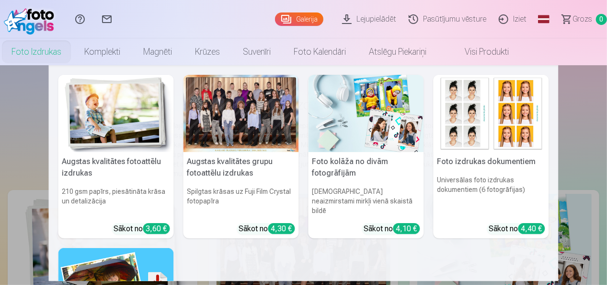
click at [518, 18] on link "Iziet" at bounding box center [514, 19] width 40 height 38
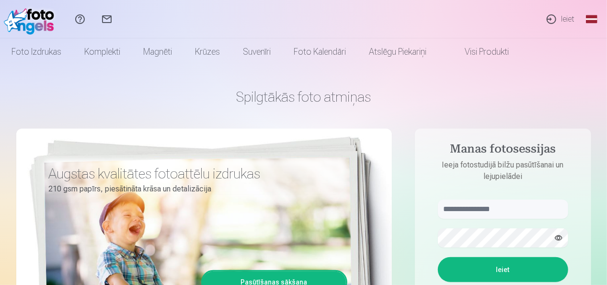
click at [567, 18] on link "Ieiet" at bounding box center [560, 19] width 44 height 38
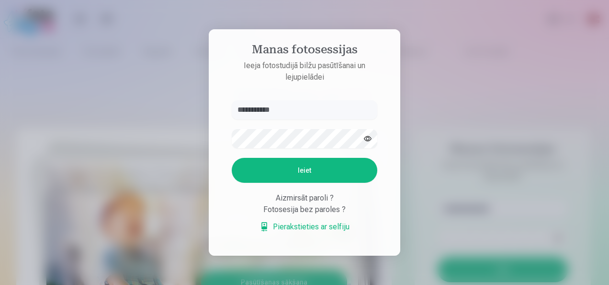
type input "**********"
click at [310, 172] on button "Ieiet" at bounding box center [305, 170] width 146 height 25
